Goal: Information Seeking & Learning: Learn about a topic

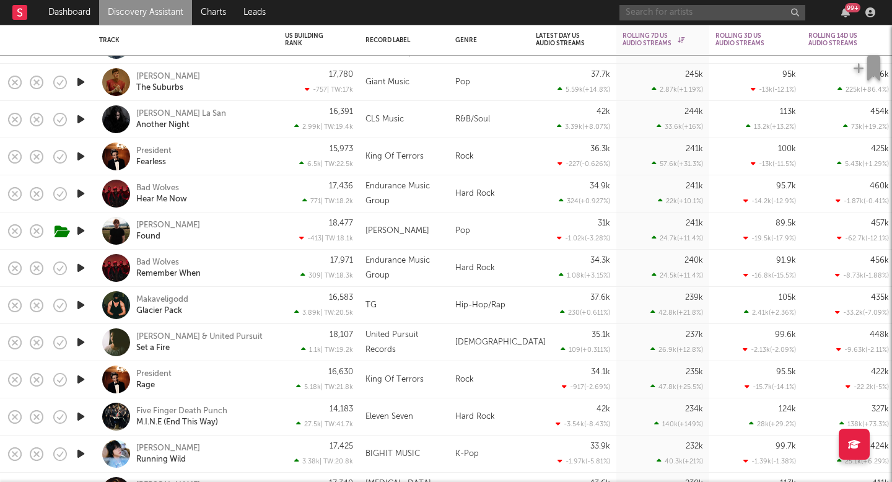
click at [710, 19] on input "text" at bounding box center [713, 12] width 186 height 15
type input "t"
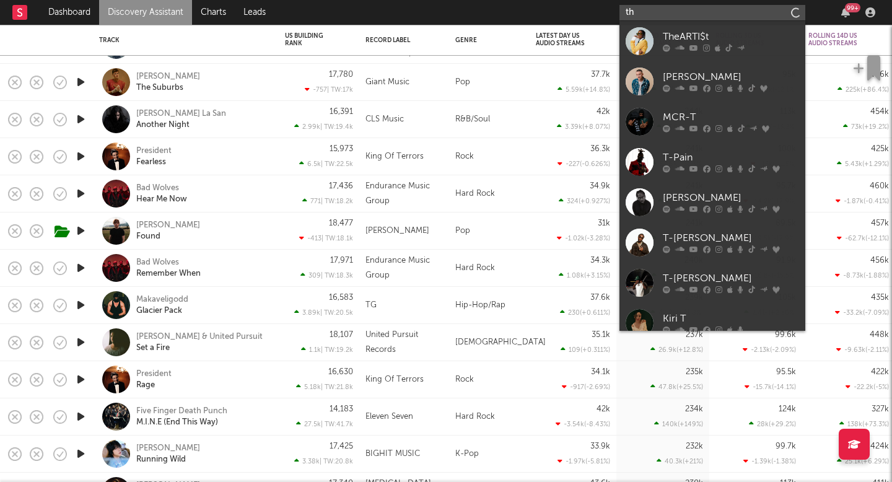
type input "t"
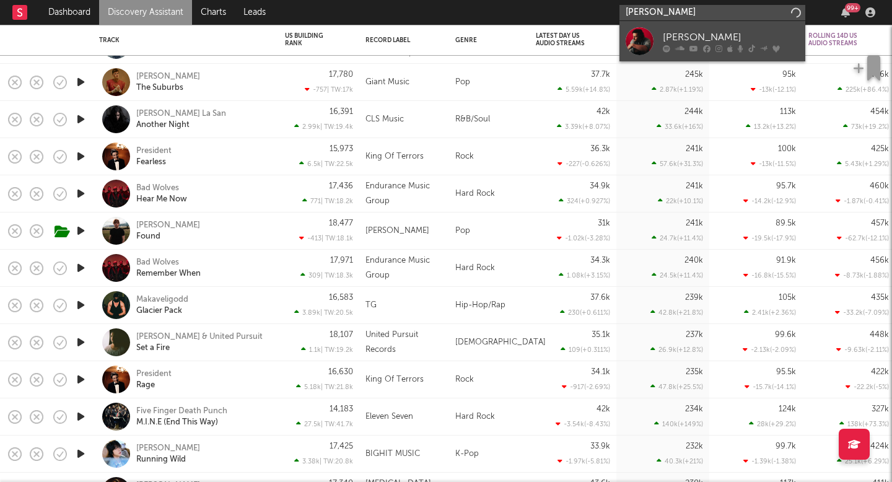
type input "[PERSON_NAME]"
click at [717, 45] on icon at bounding box center [719, 48] width 7 height 7
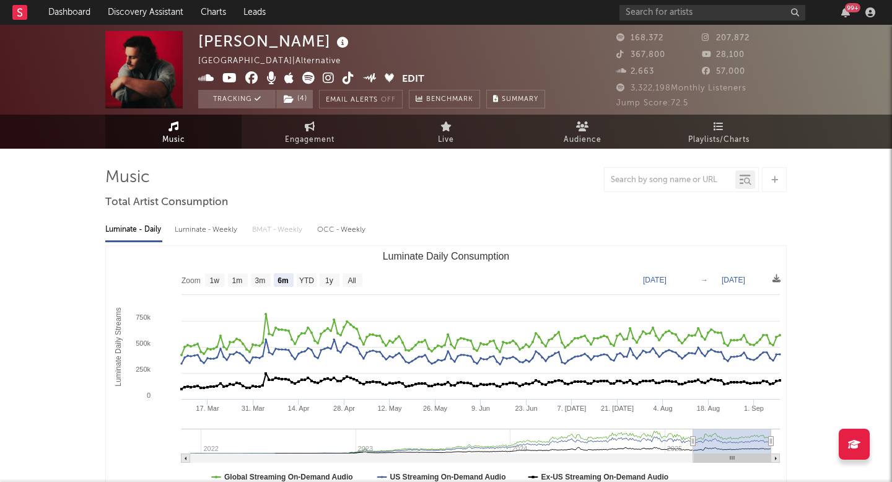
select select "6m"
click at [220, 224] on div "Luminate - Weekly" at bounding box center [207, 229] width 65 height 21
select select "6m"
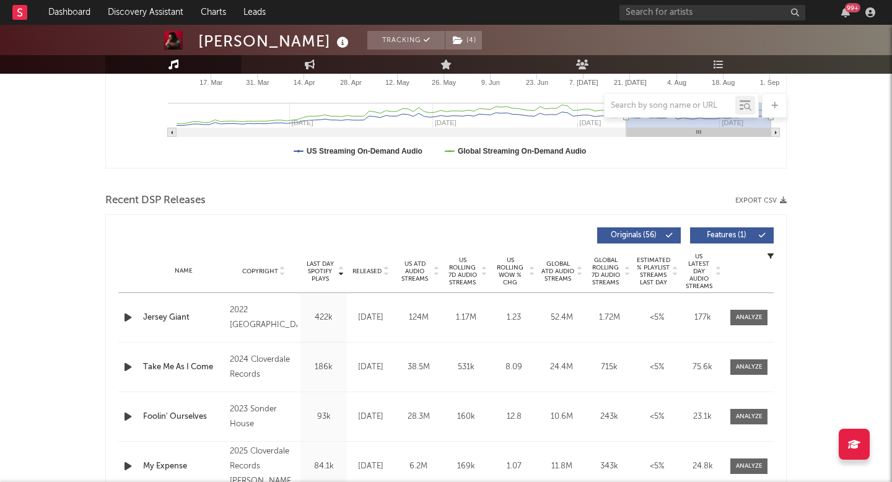
scroll to position [329, 0]
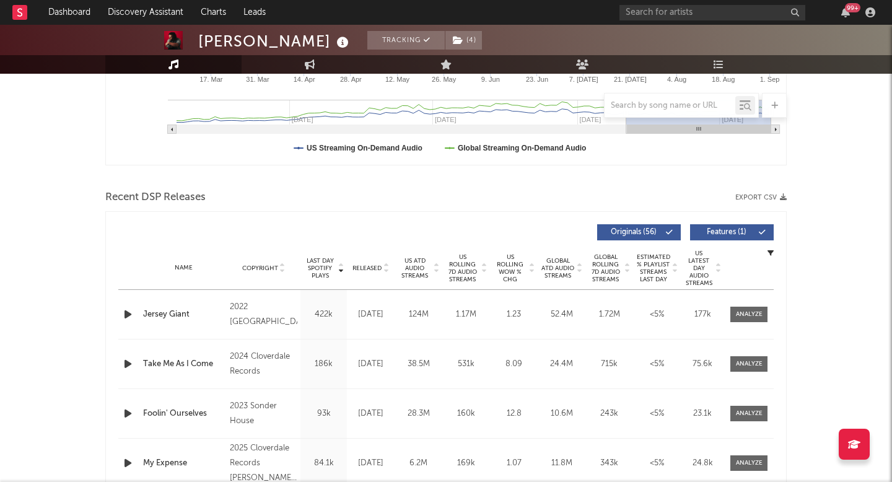
click at [430, 243] on div "Last Day Spotify Plays Copyright Last Day Spotify Plays Released US ATD Audio S…" at bounding box center [446, 232] width 656 height 29
click at [186, 15] on link "Discovery Assistant" at bounding box center [145, 12] width 93 height 25
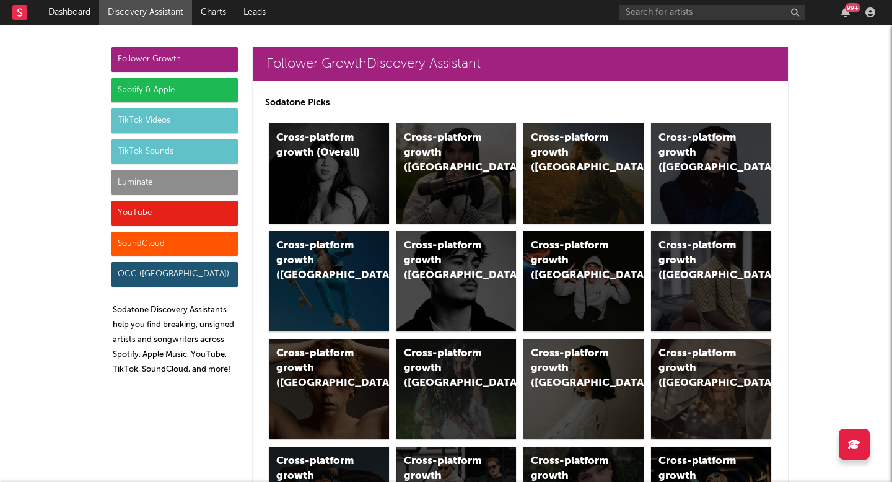
click at [199, 181] on div "Luminate" at bounding box center [175, 182] width 126 height 25
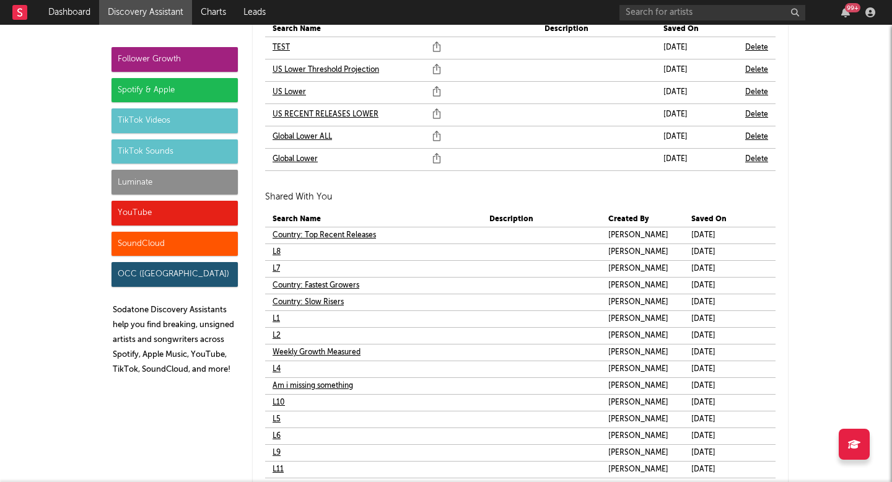
scroll to position [7553, 0]
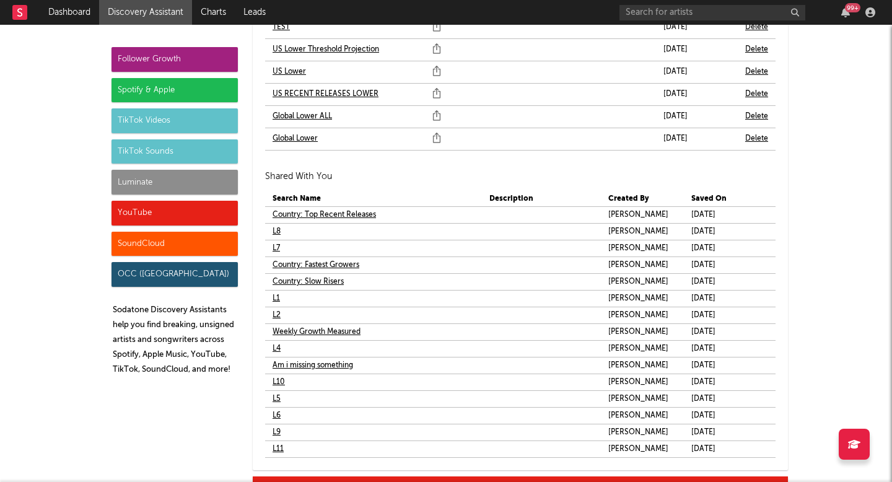
click at [277, 297] on link "L1" at bounding box center [276, 298] width 7 height 15
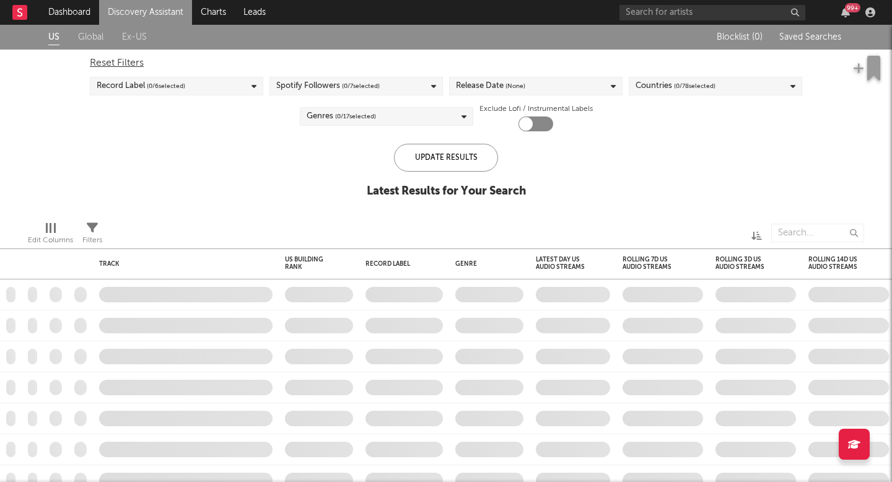
checkbox input "true"
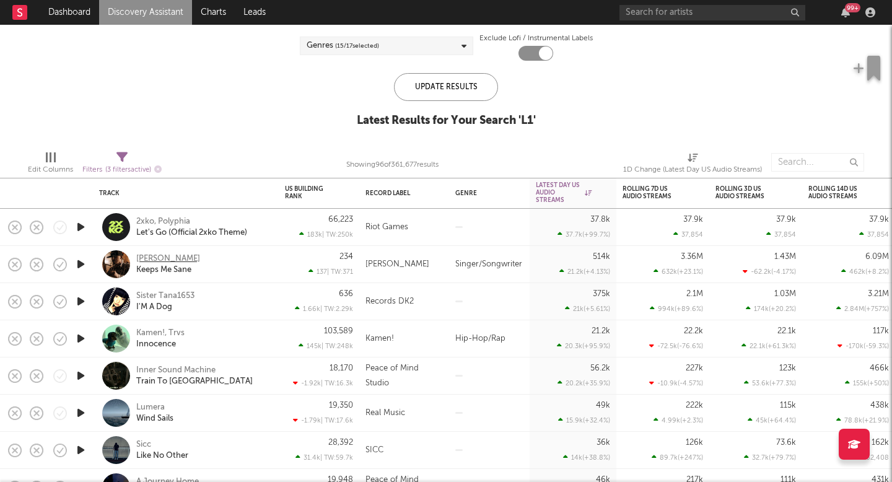
click at [173, 257] on div "[PERSON_NAME]" at bounding box center [168, 258] width 64 height 11
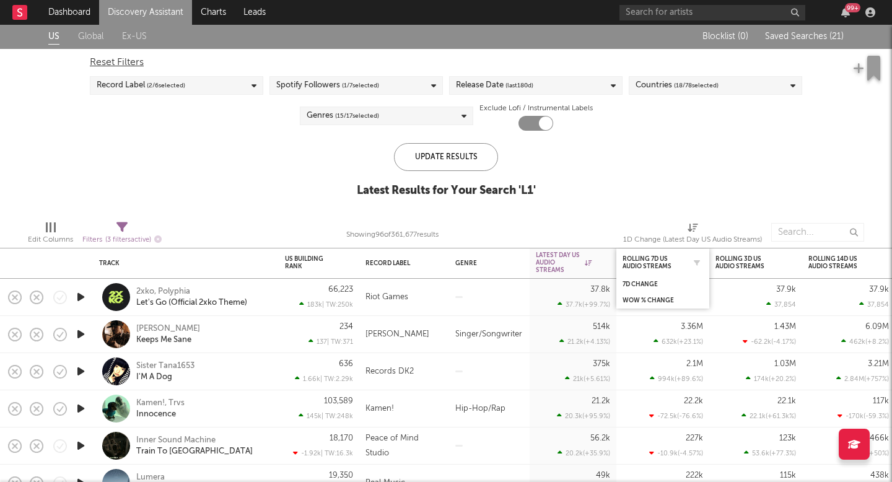
click at [644, 270] on div "Rolling 7D US Audio Streams" at bounding box center [663, 262] width 81 height 24
click at [649, 264] on div "Rolling 7D US Audio Streams" at bounding box center [654, 262] width 62 height 15
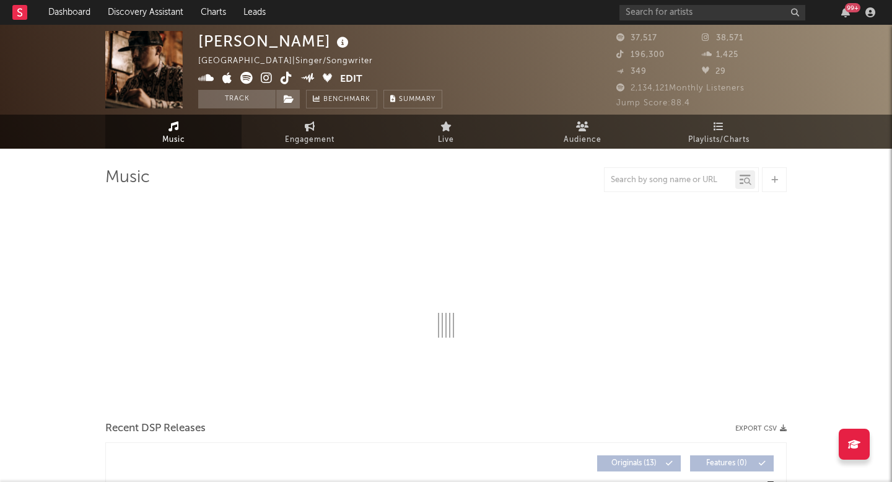
select select "6m"
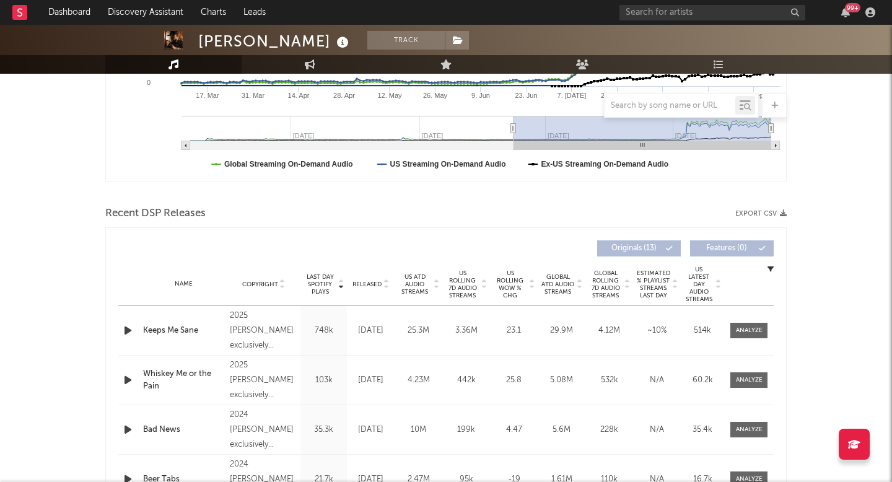
scroll to position [333, 0]
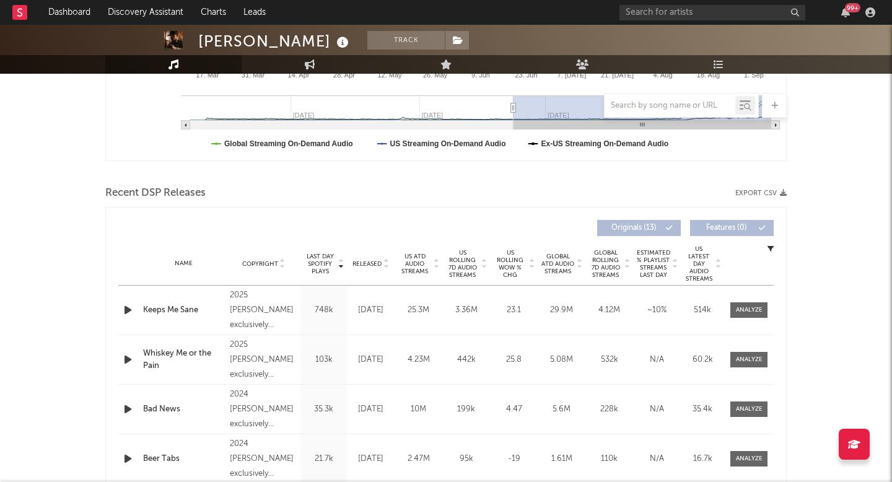
click at [458, 260] on span "US Rolling 7D Audio Streams" at bounding box center [462, 264] width 34 height 30
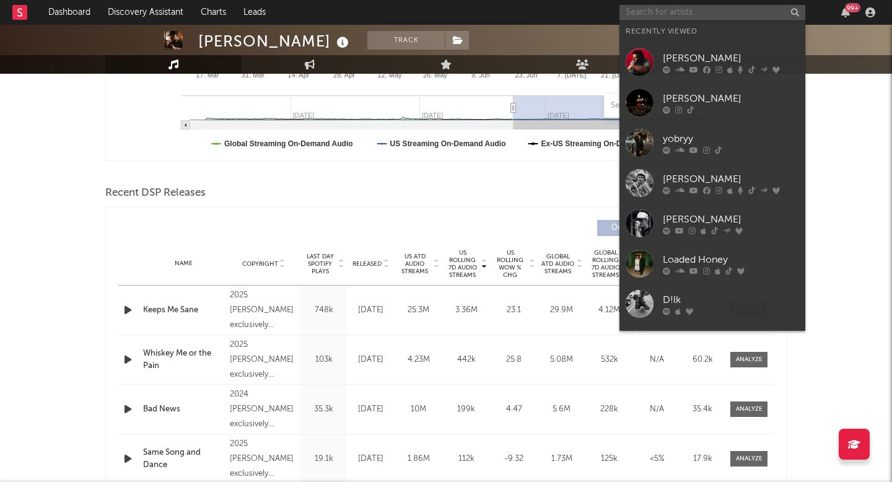
click at [675, 12] on input "text" at bounding box center [713, 12] width 186 height 15
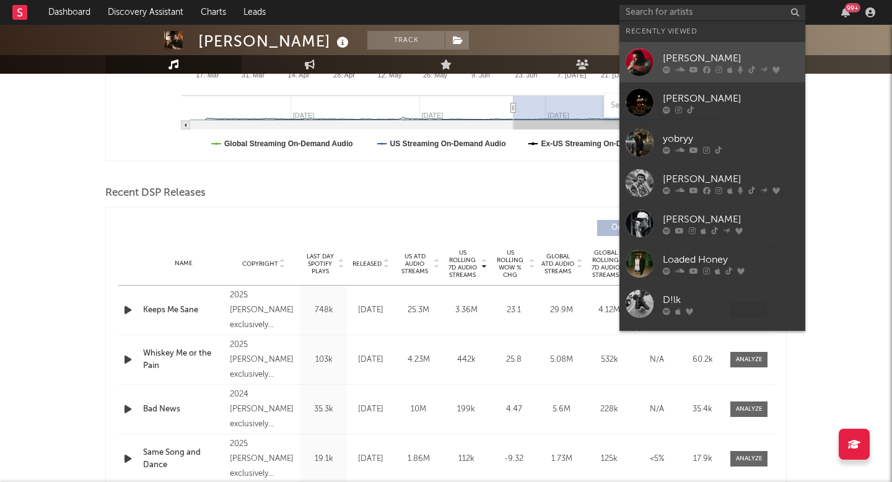
click at [677, 75] on link "[PERSON_NAME]" at bounding box center [713, 62] width 186 height 40
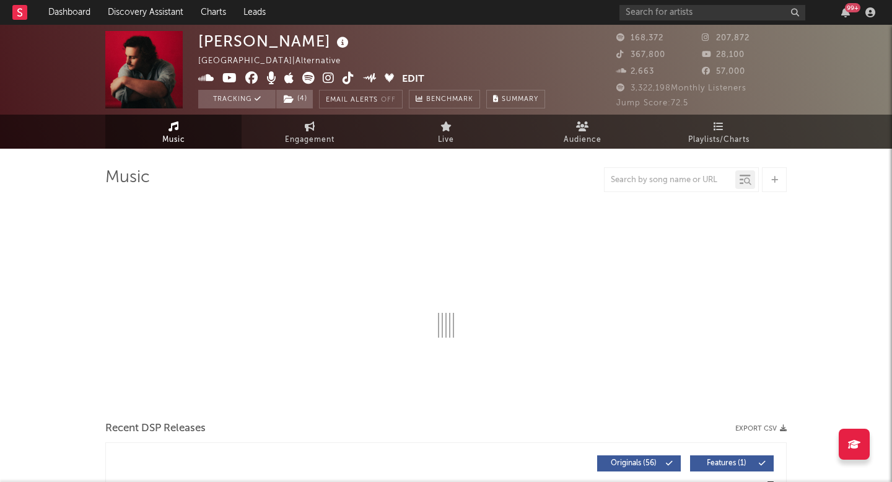
select select "6m"
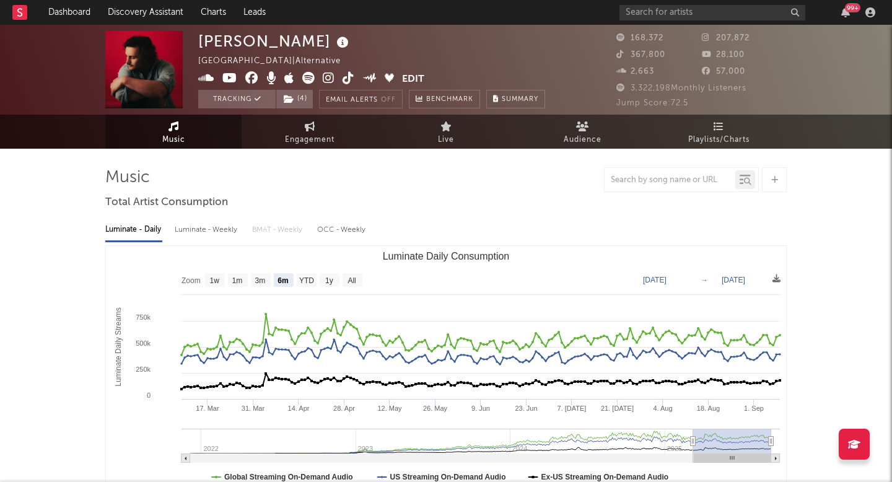
click at [191, 230] on div "Luminate - Weekly" at bounding box center [207, 229] width 65 height 21
select select "6m"
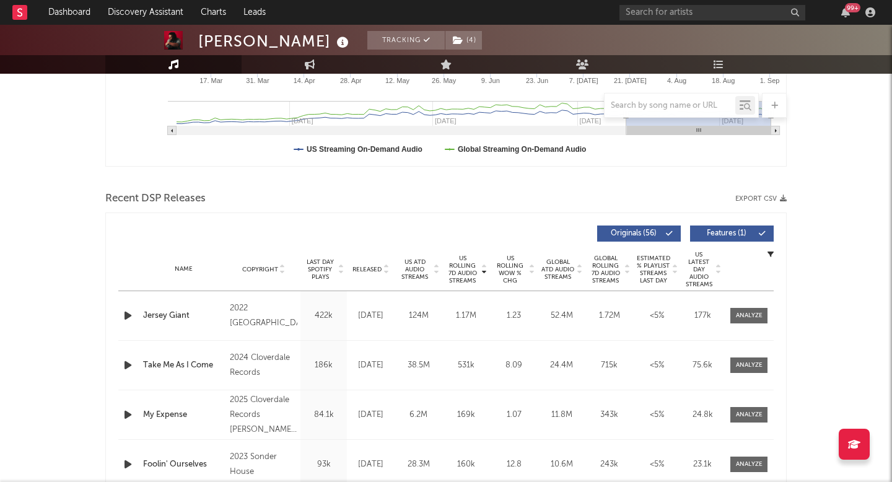
scroll to position [342, 0]
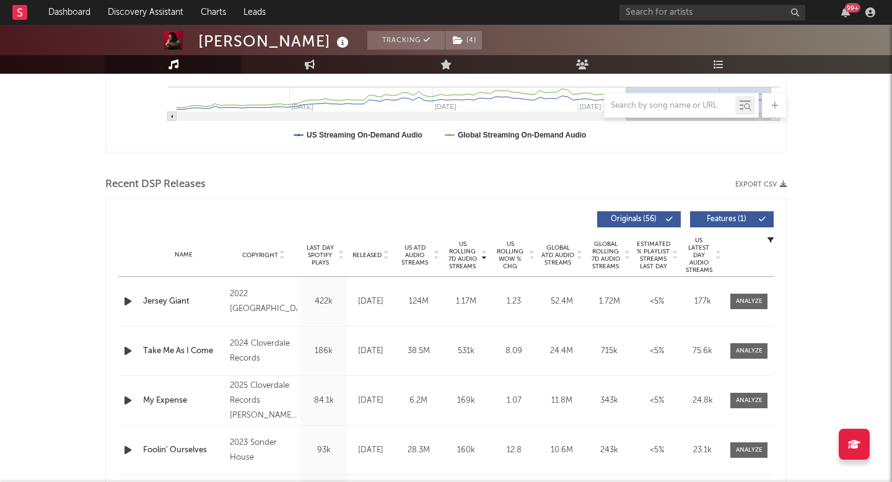
click at [469, 250] on span "US Rolling 7D Audio Streams" at bounding box center [462, 255] width 34 height 30
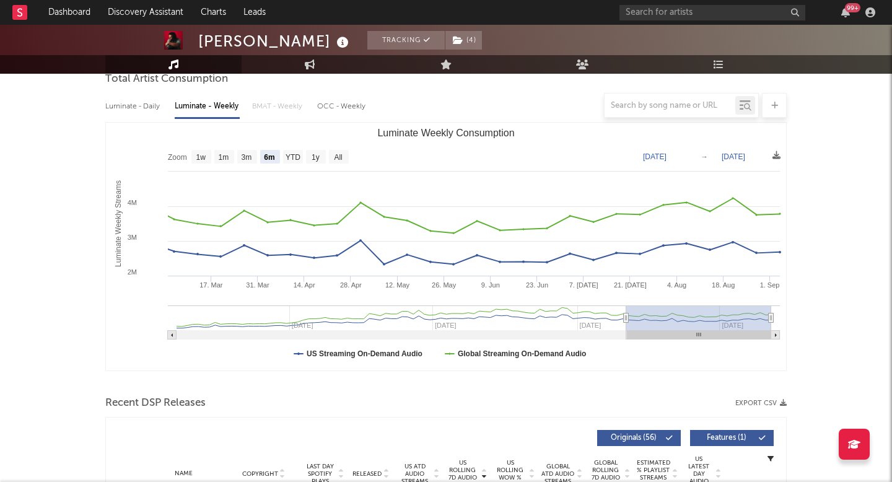
scroll to position [0, 0]
